Goal: Task Accomplishment & Management: Use online tool/utility

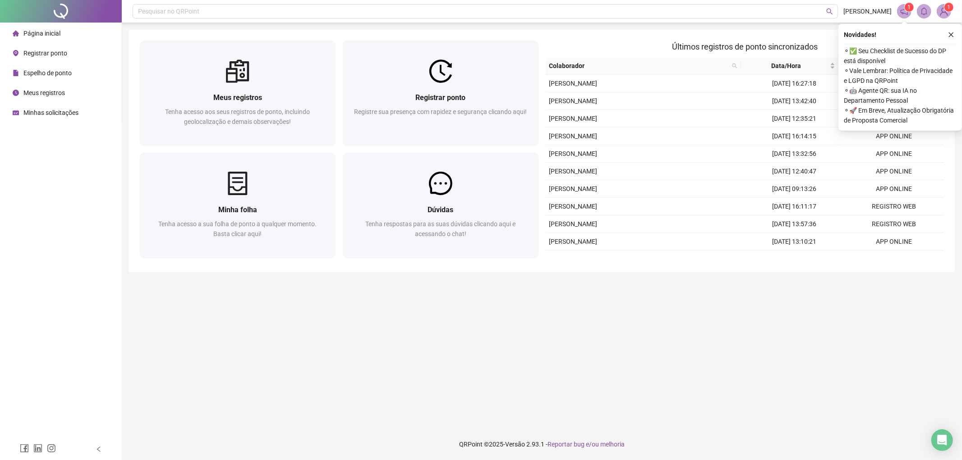
click at [51, 52] on span "Registrar ponto" at bounding box center [45, 53] width 44 height 7
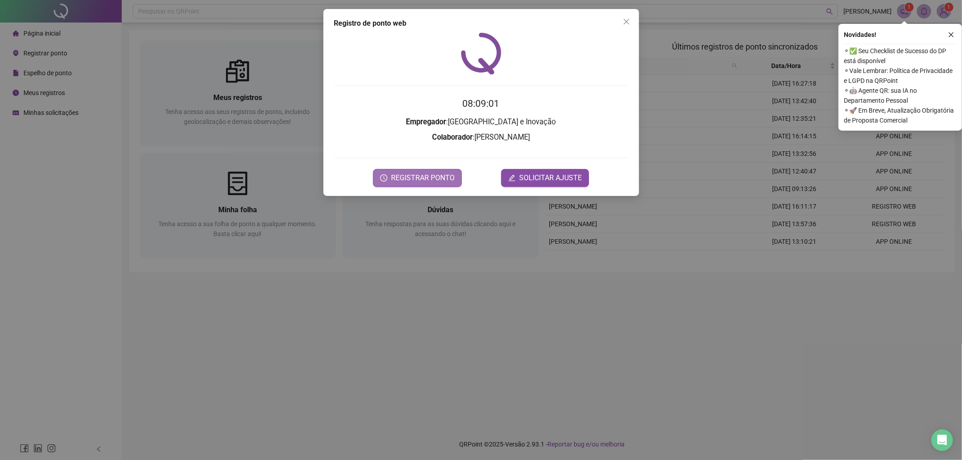
click at [438, 178] on span "REGISTRAR PONTO" at bounding box center [423, 178] width 64 height 11
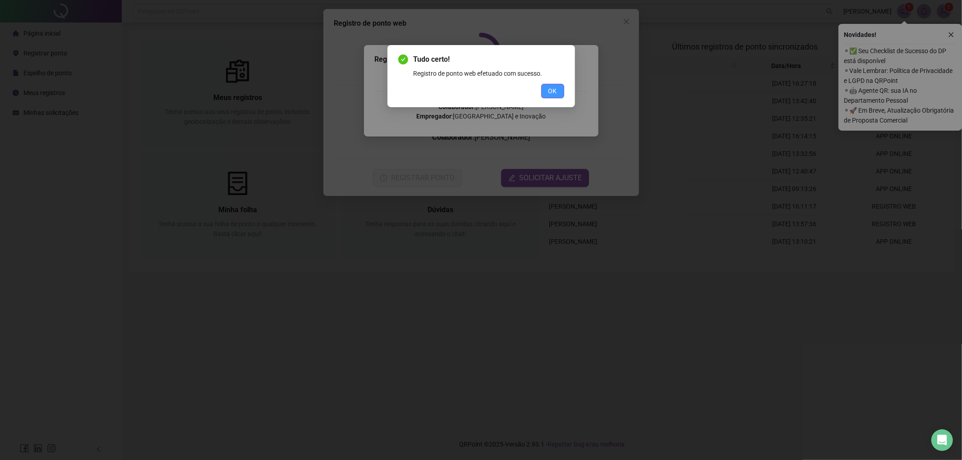
click at [560, 91] on button "OK" at bounding box center [552, 91] width 23 height 14
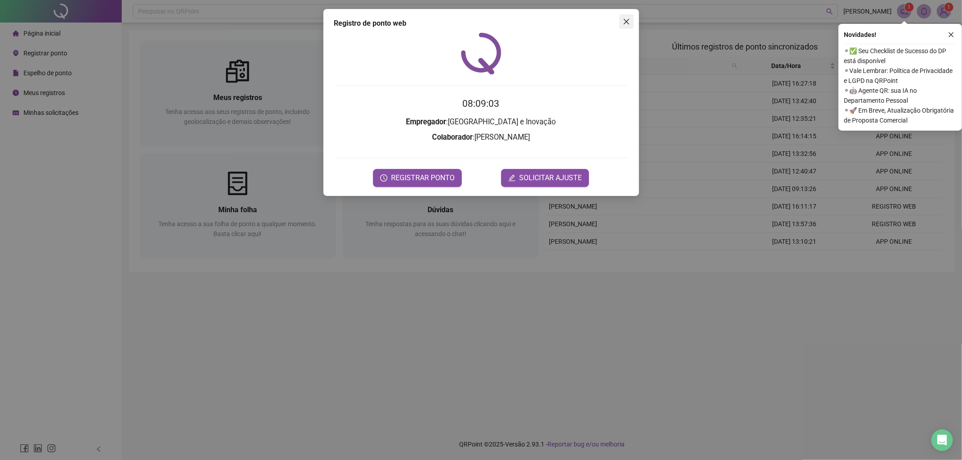
click at [625, 19] on icon "close" at bounding box center [626, 21] width 7 height 7
